Goal: Find specific page/section: Locate a particular part of the current website

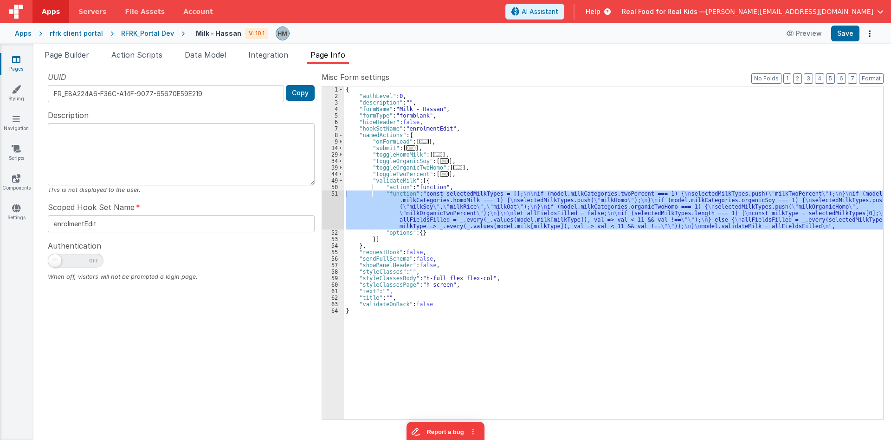
click at [21, 64] on link "Pages" at bounding box center [16, 64] width 33 height 19
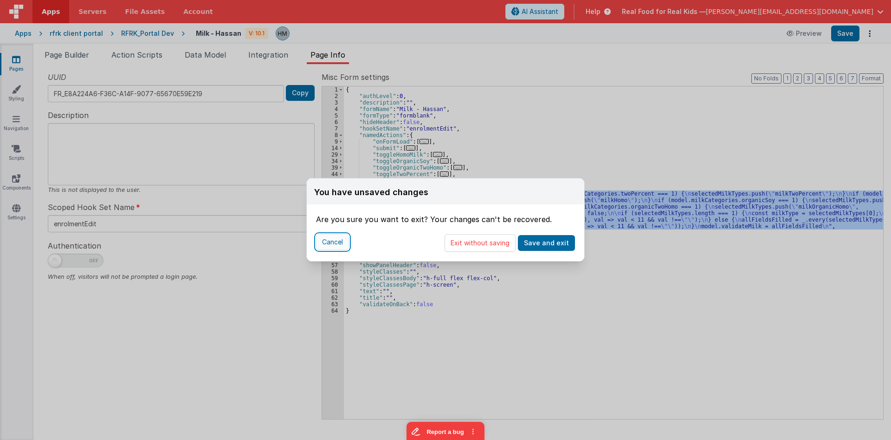
click at [324, 240] on button "Cancel" at bounding box center [332, 242] width 33 height 16
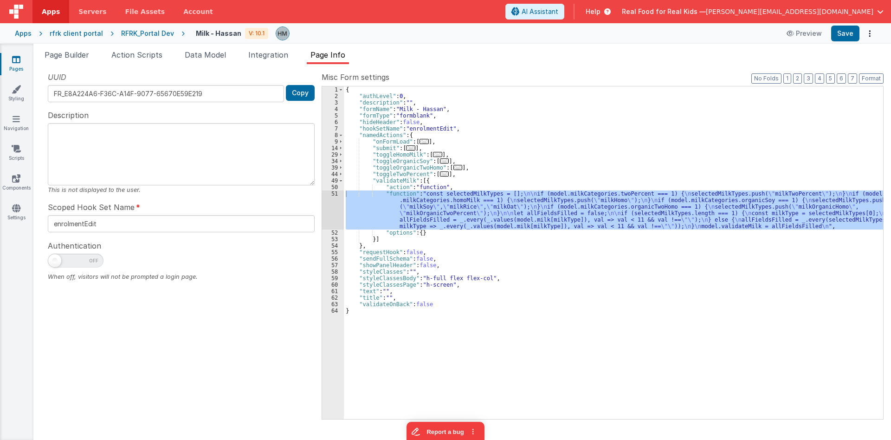
click at [485, 221] on div "{ "authLevel" : 0 , "description" : "" , "formName" : "Milk - Hassan" , "formTy…" at bounding box center [613, 252] width 539 height 332
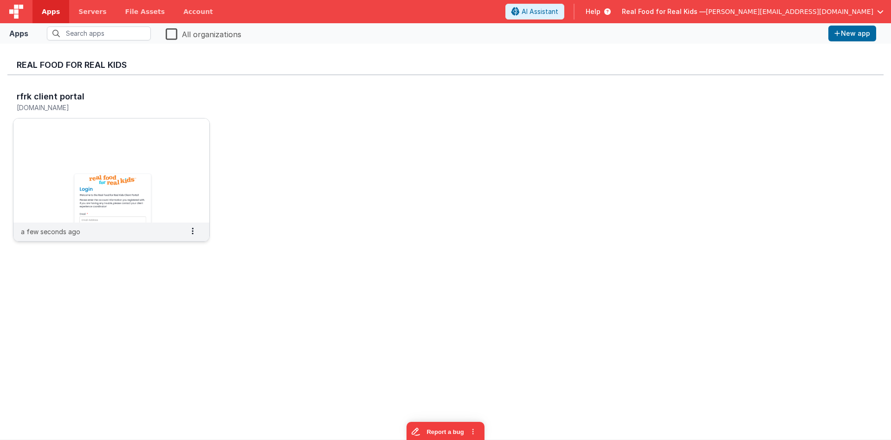
click at [100, 169] on img at bounding box center [111, 170] width 196 height 104
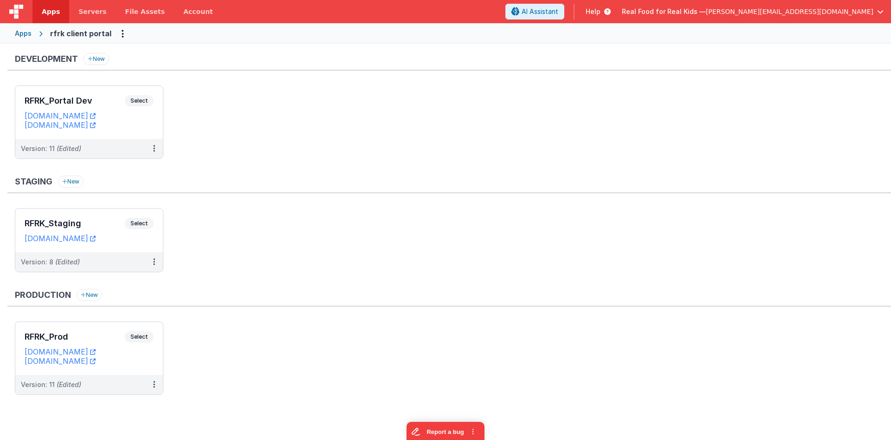
click at [761, 16] on div "Real Food for Real Kids — [PERSON_NAME][EMAIL_ADDRESS][DOMAIN_NAME]" at bounding box center [753, 12] width 262 height 16
click at [706, 8] on span "Real Food for Real Kids —" at bounding box center [664, 11] width 84 height 9
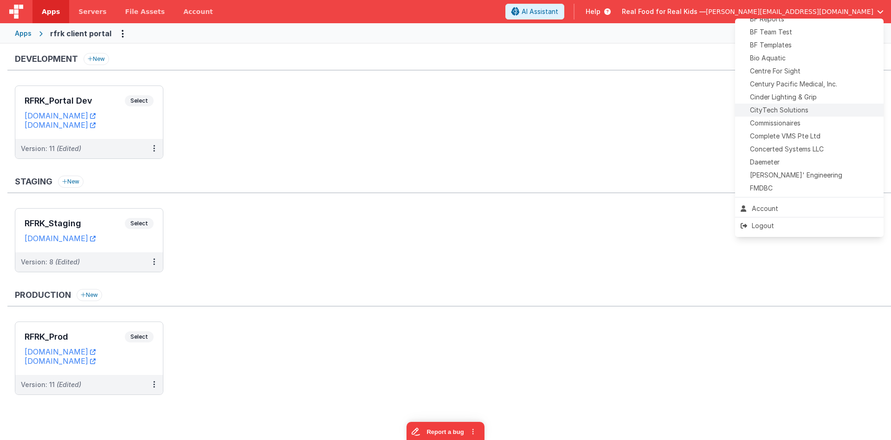
scroll to position [142, 0]
click at [774, 170] on span "[PERSON_NAME]' Engineering" at bounding box center [796, 172] width 92 height 9
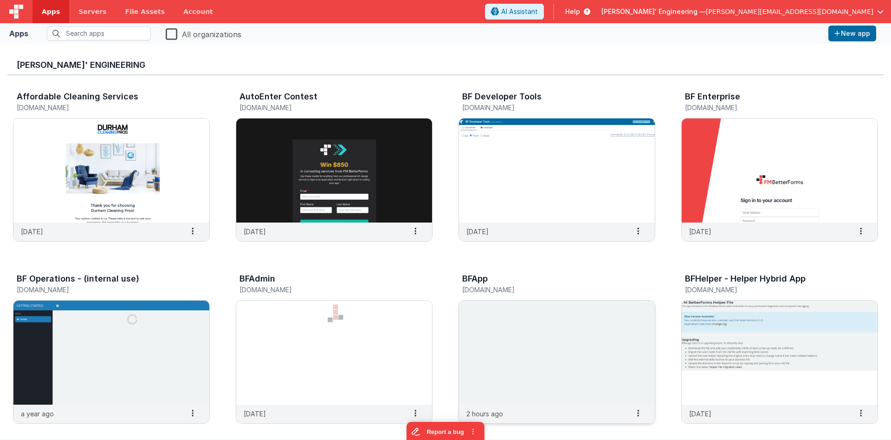
click at [556, 359] on img at bounding box center [557, 352] width 196 height 104
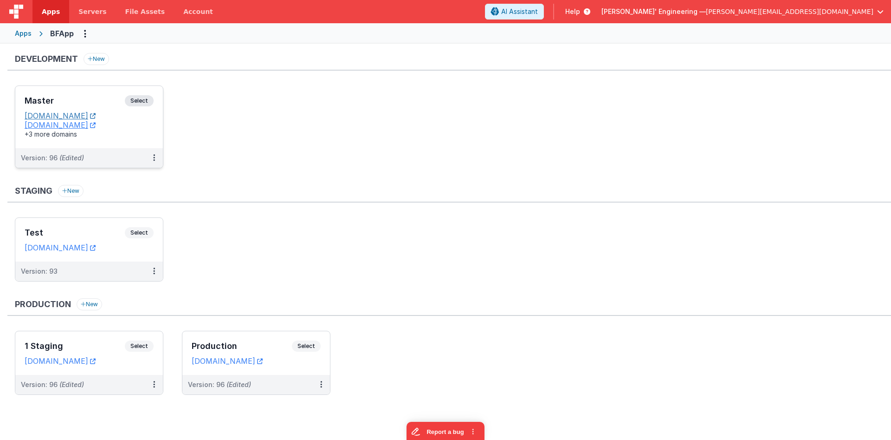
click at [94, 117] on link "[DOMAIN_NAME]" at bounding box center [60, 115] width 71 height 9
click at [101, 95] on div "Master Select URLs [DOMAIN_NAME] [DOMAIN_NAME] +3 more domains" at bounding box center [89, 117] width 148 height 62
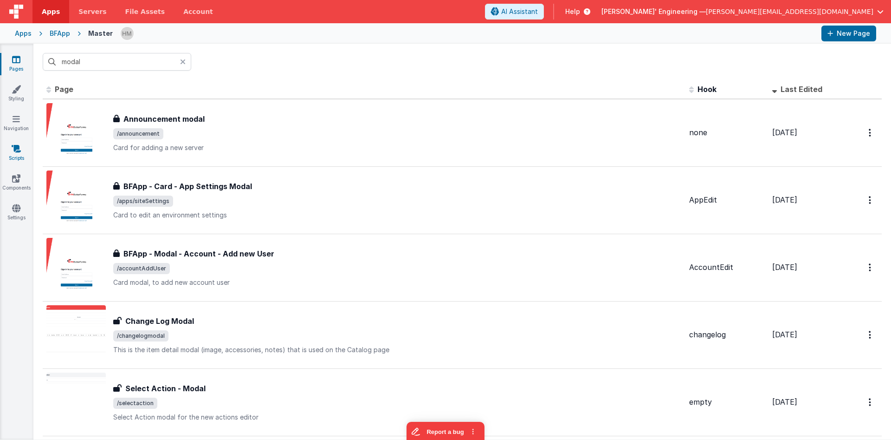
click at [15, 151] on icon at bounding box center [16, 148] width 9 height 9
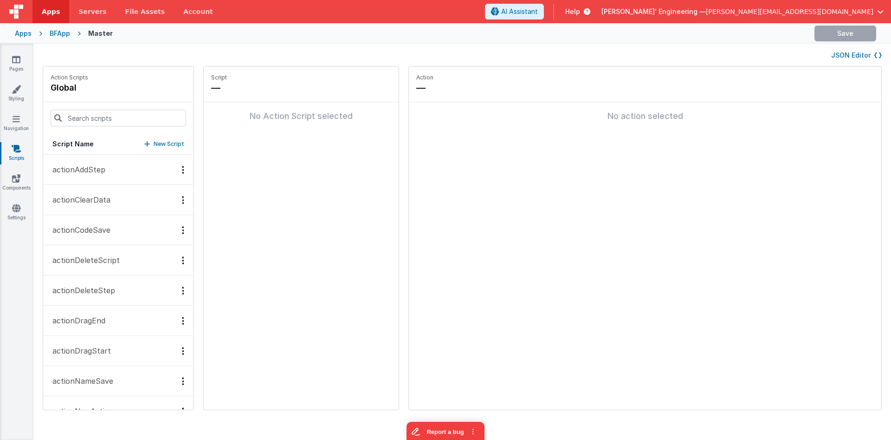
click at [851, 55] on button "JSON Editor" at bounding box center [856, 55] width 51 height 9
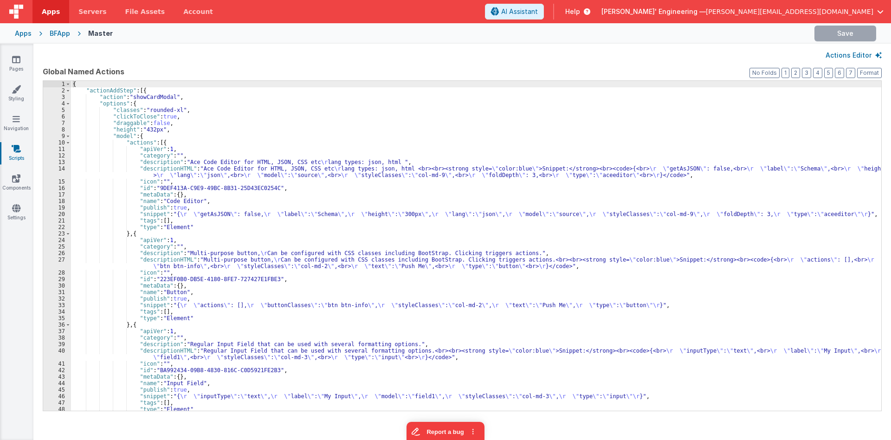
click at [579, 162] on div "{ "actionAddStep" : [{ "action" : "showCardModal" , "options" : { "classes" : "…" at bounding box center [476, 252] width 810 height 343
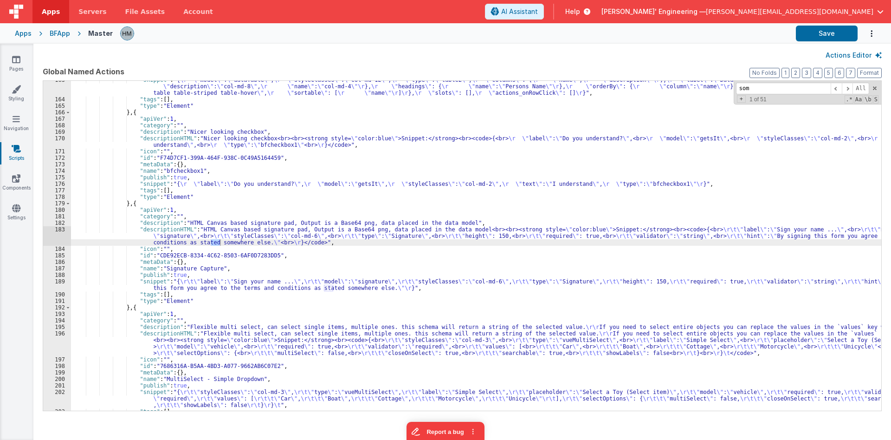
scroll to position [739, 0]
type input "s"
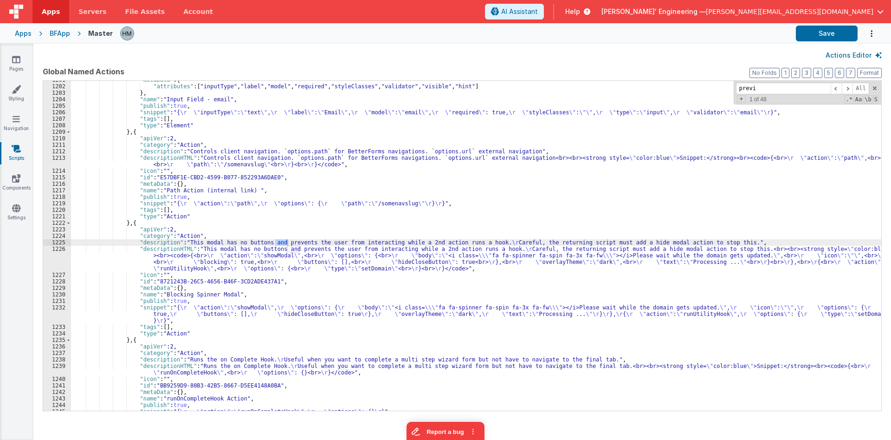
scroll to position [10021, 0]
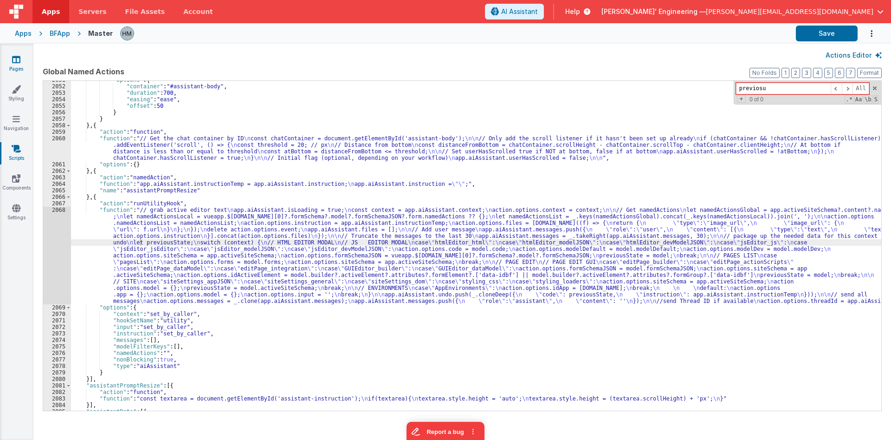
type input "previosu"
click at [19, 71] on link "Pages" at bounding box center [16, 64] width 33 height 19
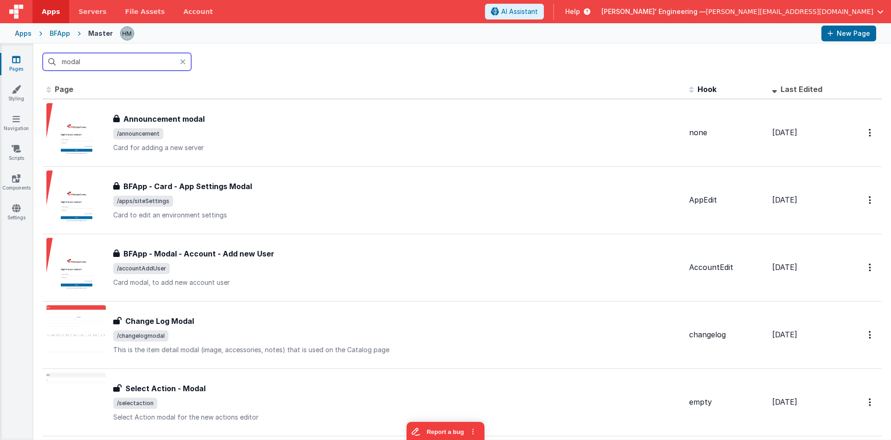
click at [159, 65] on input "modal" at bounding box center [117, 62] width 149 height 18
type input "modal"
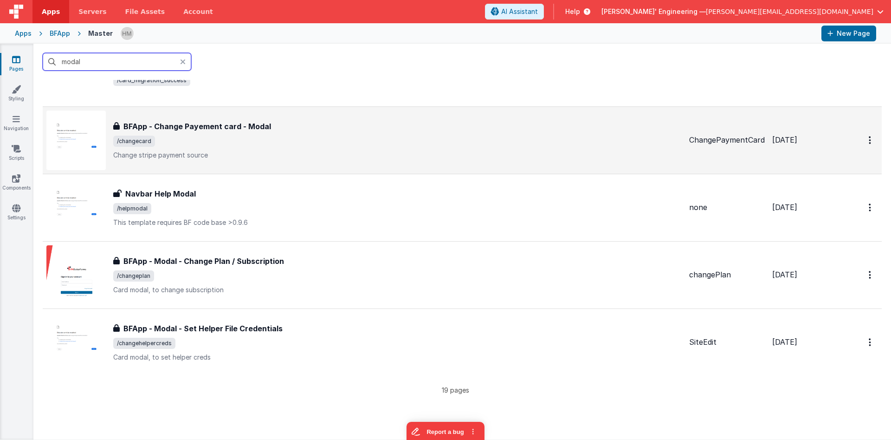
scroll to position [1003, 0]
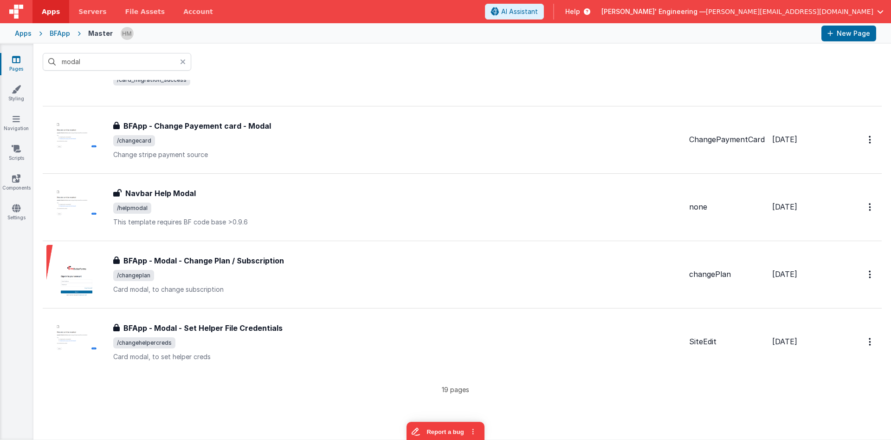
click at [24, 62] on link "Pages" at bounding box center [16, 64] width 33 height 19
click at [15, 61] on icon at bounding box center [16, 59] width 8 height 9
drag, startPoint x: 182, startPoint y: 61, endPoint x: 178, endPoint y: 66, distance: 6.2
click at [182, 63] on icon at bounding box center [183, 61] width 6 height 7
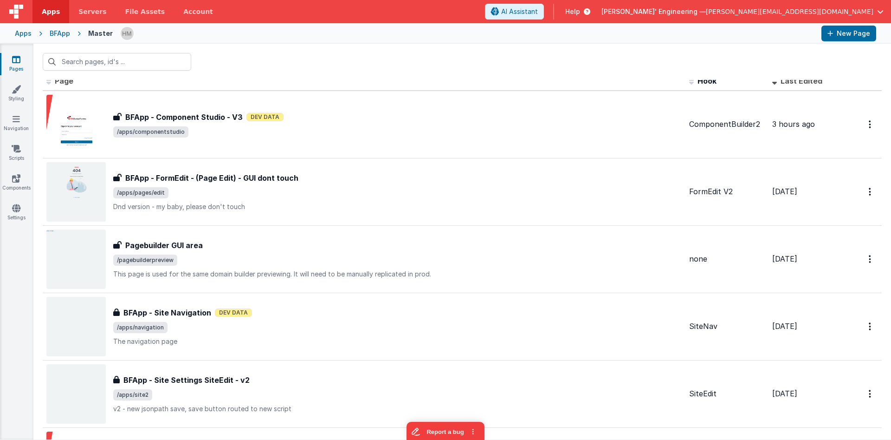
scroll to position [0, 0]
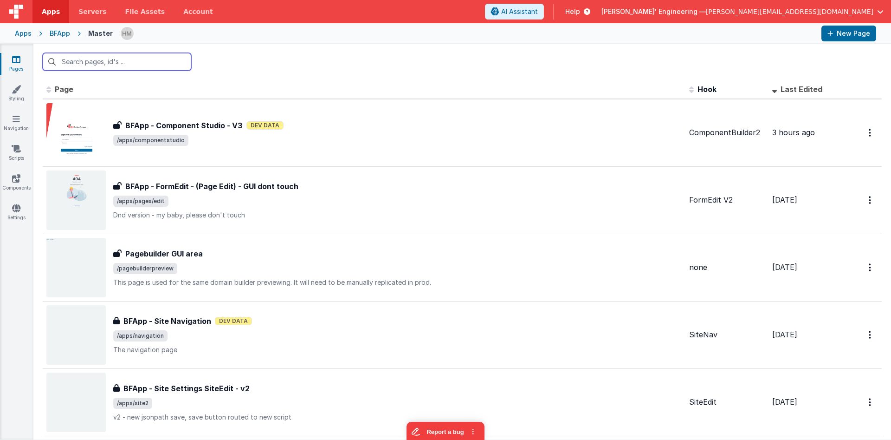
click at [174, 64] on input "text" at bounding box center [117, 62] width 149 height 18
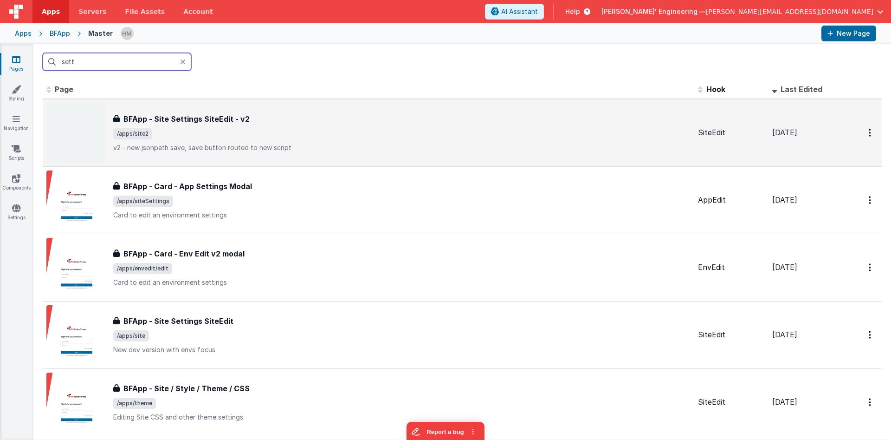
type input "sett"
click at [313, 143] on div "BFApp - Site Settings SiteEdit - v2 BFApp - Site Settings SiteEdit - v2 /apps/s…" at bounding box center [401, 132] width 577 height 39
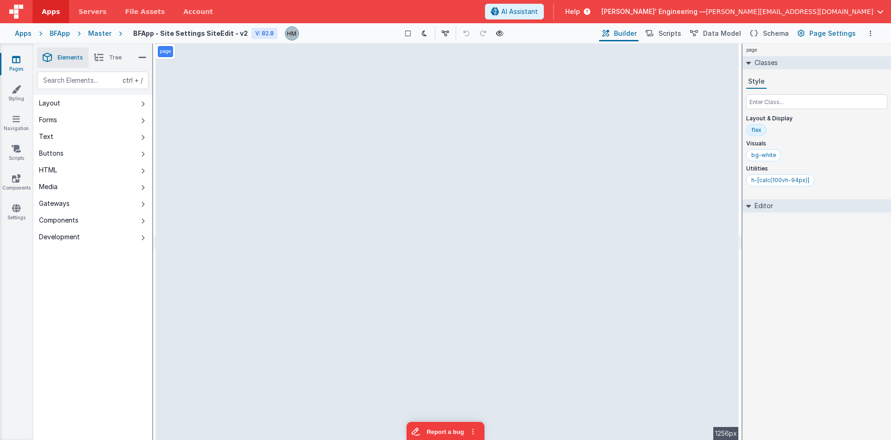
click at [825, 36] on span "Page Settings" at bounding box center [833, 33] width 46 height 9
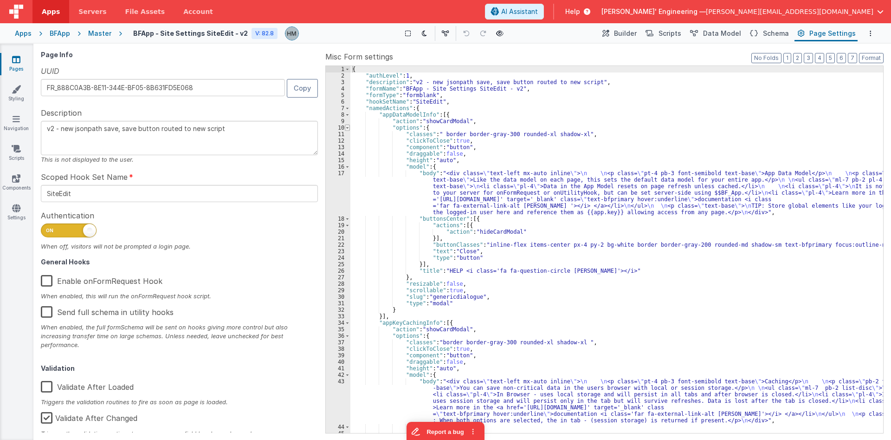
click at [347, 125] on span at bounding box center [347, 127] width 5 height 6
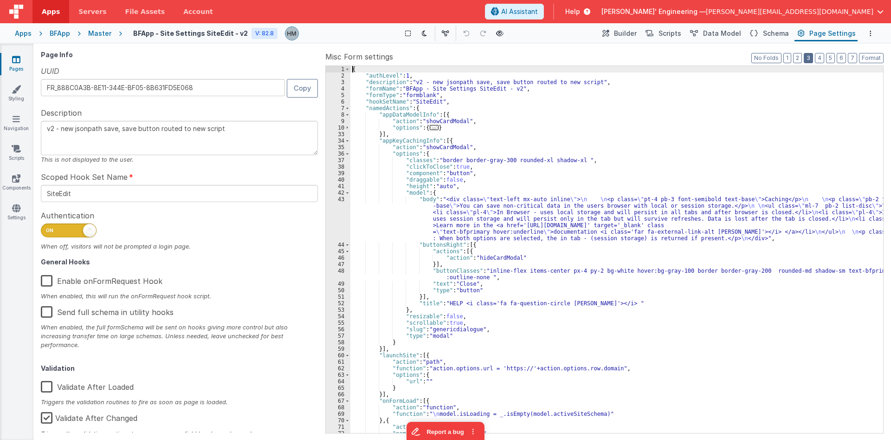
click at [808, 58] on button "3" at bounding box center [808, 58] width 9 height 10
